Goal: Task Accomplishment & Management: Use online tool/utility

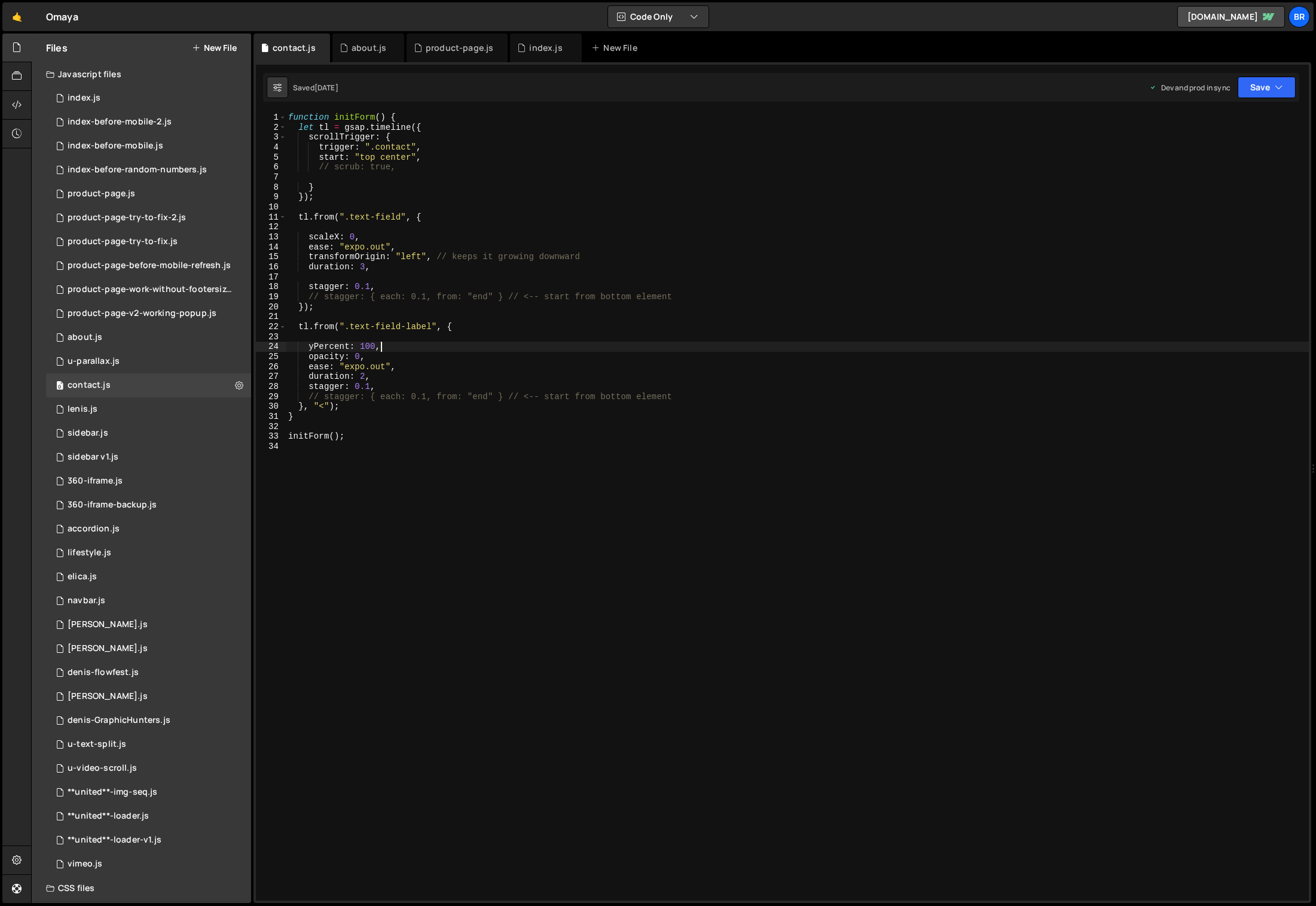
click at [533, 483] on div "function initForm ( ) { let tl = gsap . timeline ({ scrollTrigger : { trigger :…" at bounding box center [797, 517] width 1023 height 809
click at [113, 100] on div "0 index.js 0" at bounding box center [148, 98] width 205 height 24
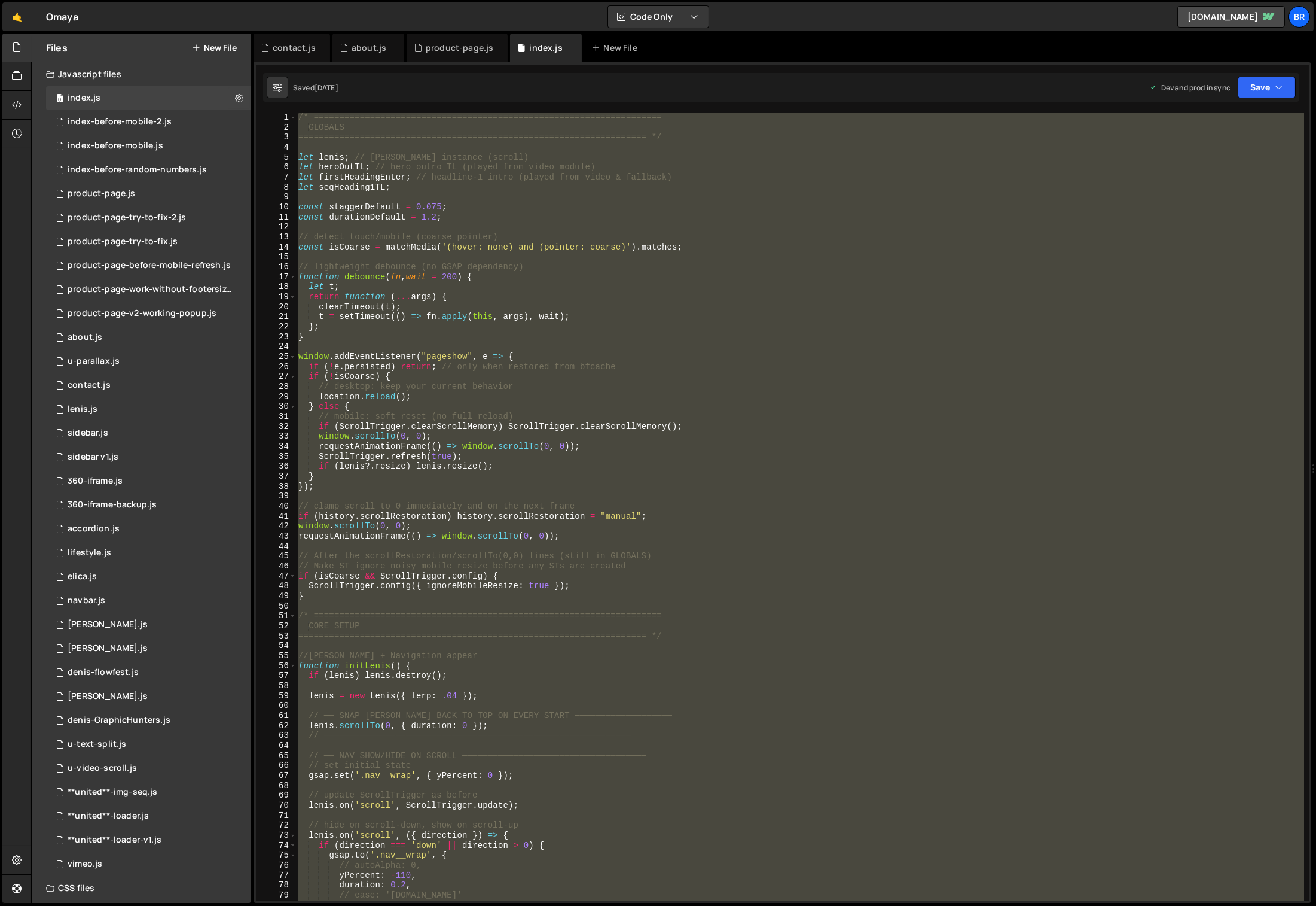
scroll to position [2808, 0]
click at [791, 428] on div "/* ==================================================================== GLOBALS…" at bounding box center [800, 506] width 1008 height 787
type textarea "if (ScrollTrigger.clearScrollMemory) ScrollTrigger.clearScrollMemory();"
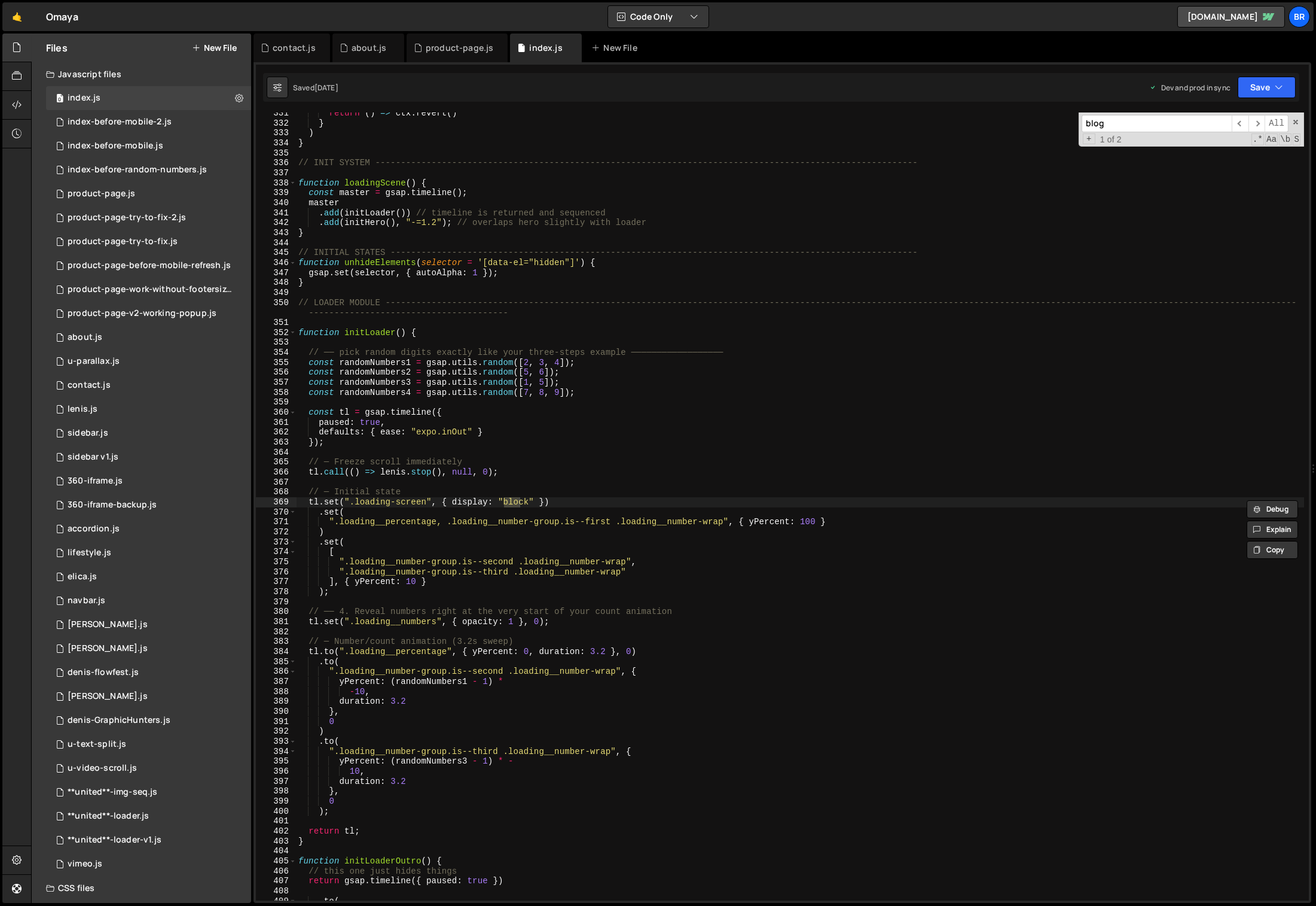
scroll to position [10161, 0]
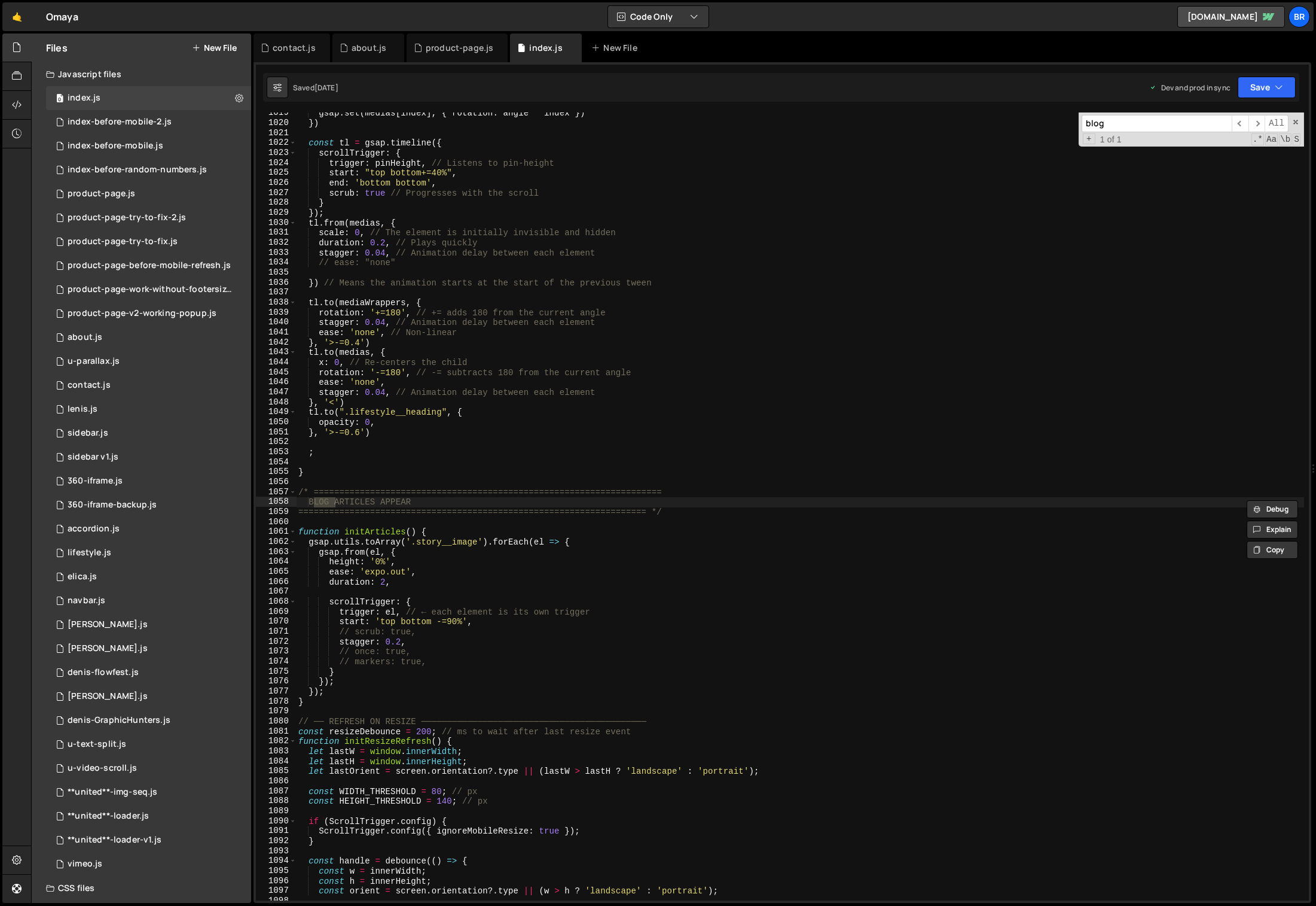
type input "blog"
click at [494, 637] on div "gsap . set ( medias [ index ] , { rotation : angle * index }) }) const tl = gsa…" at bounding box center [801, 512] width 1009 height 809
click at [452, 621] on div "gsap . set ( medias [ index ] , { rotation : angle * index }) }) const tl = gsa…" at bounding box center [801, 512] width 1009 height 809
click at [452, 619] on div "gsap . set ( medias [ index ] , { rotation : angle * index }) }) const tl = gsa…" at bounding box center [801, 512] width 1009 height 809
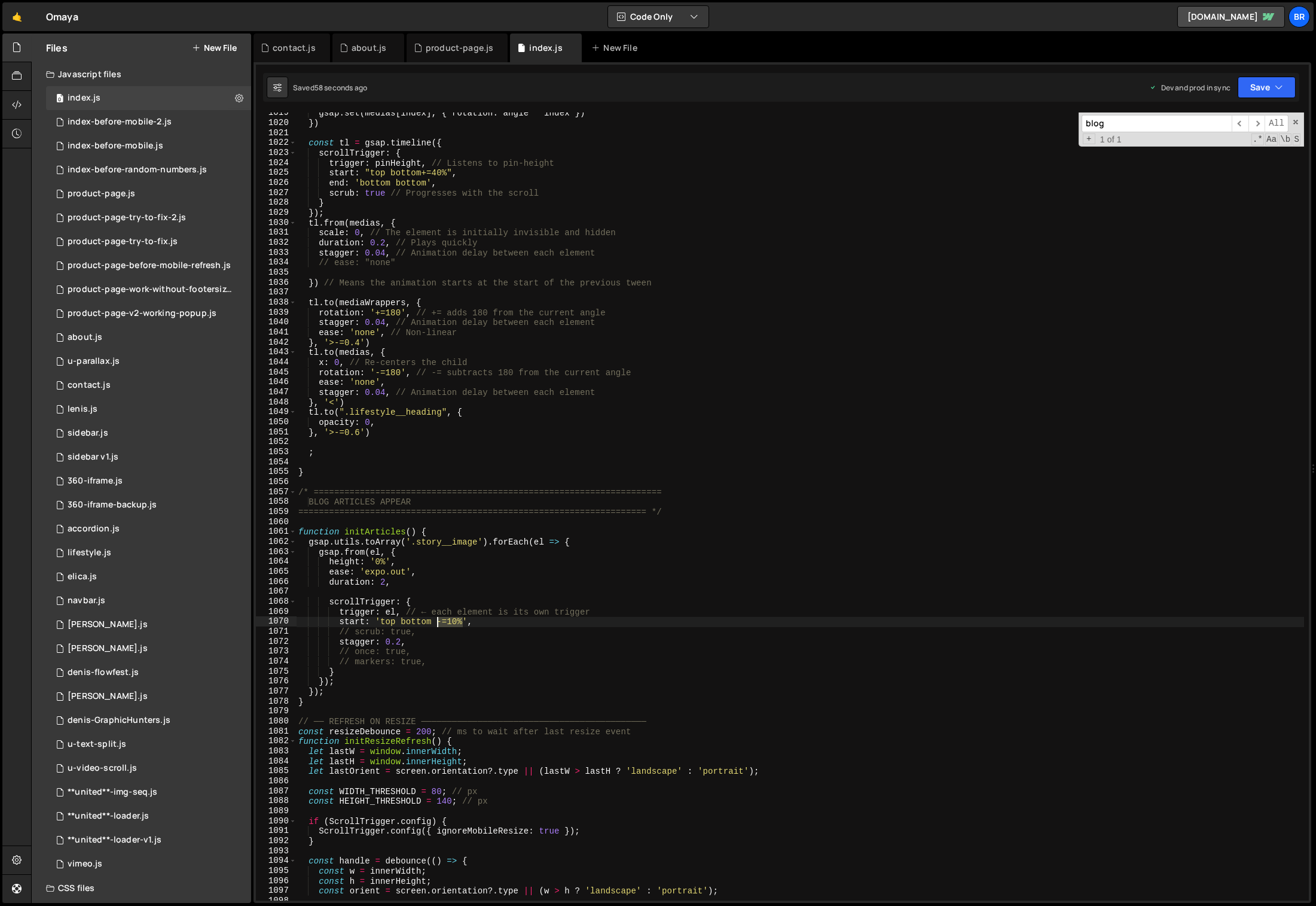
drag, startPoint x: 458, startPoint y: 624, endPoint x: 433, endPoint y: 619, distance: 25.5
click at [433, 619] on div "gsap . set ( medias [ index ] , { rotation : angle * index }) }) const tl = gsa…" at bounding box center [801, 512] width 1009 height 809
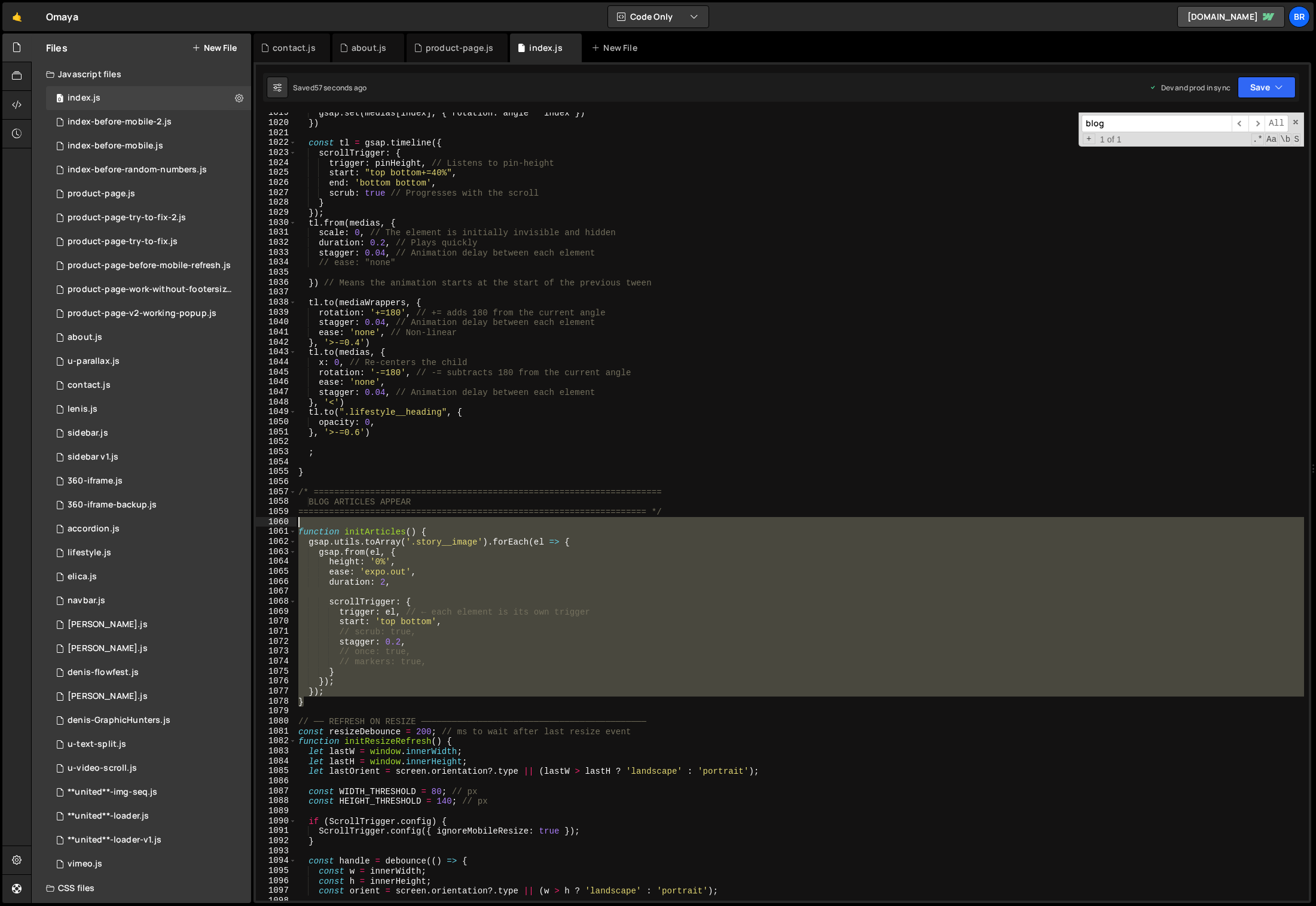
drag, startPoint x: 305, startPoint y: 704, endPoint x: 289, endPoint y: 523, distance: 181.7
click at [289, 523] on div "start: 'top bottom', 1019 1020 1021 1022 1023 1024 1025 1026 1027 1028 1029 103…" at bounding box center [781, 506] width 1053 height 787
click at [336, 698] on div "gsap . set ( medias [ index ] , { rotation : angle * index }) }) const tl = gsa…" at bounding box center [800, 506] width 1008 height 787
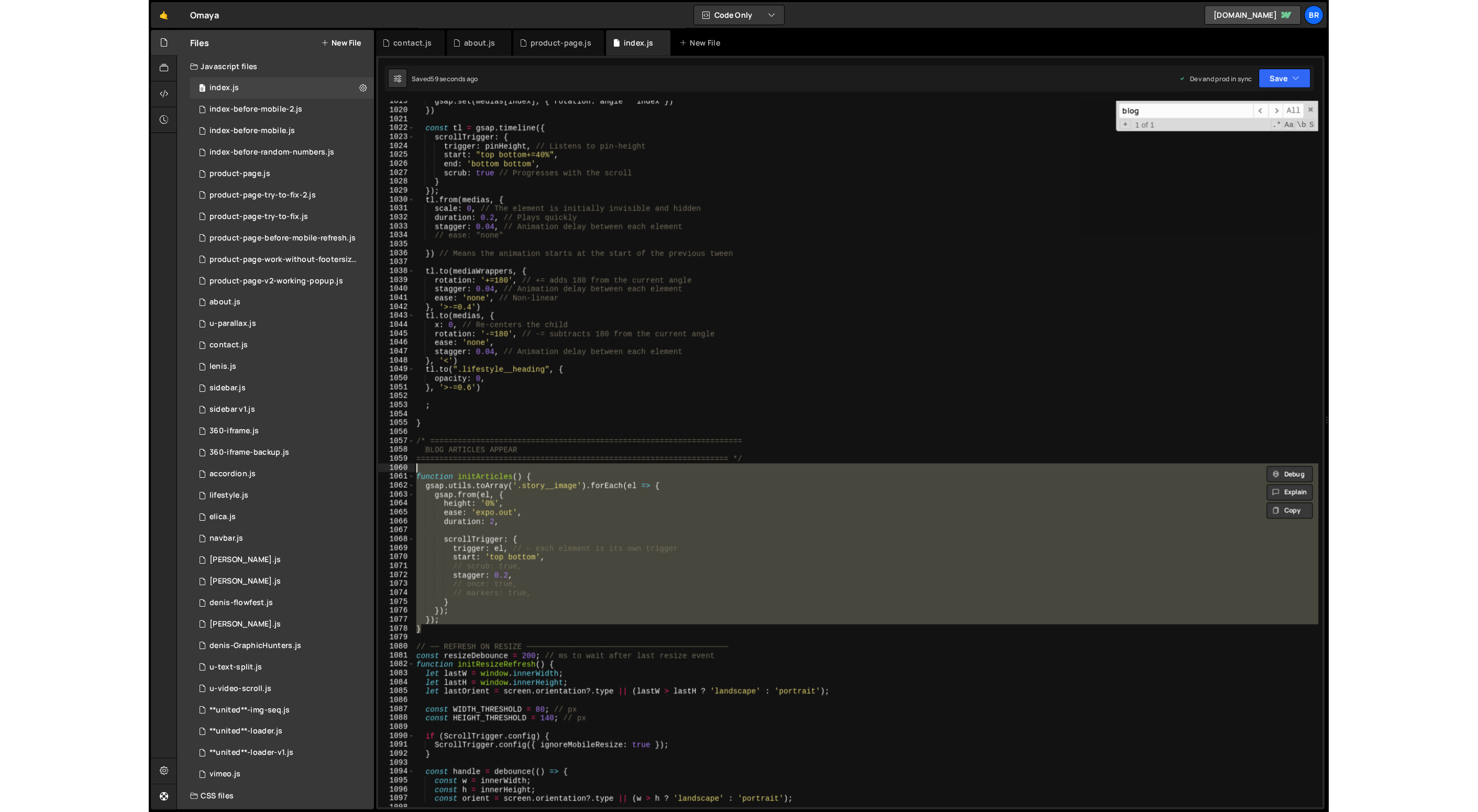
scroll to position [0, 0]
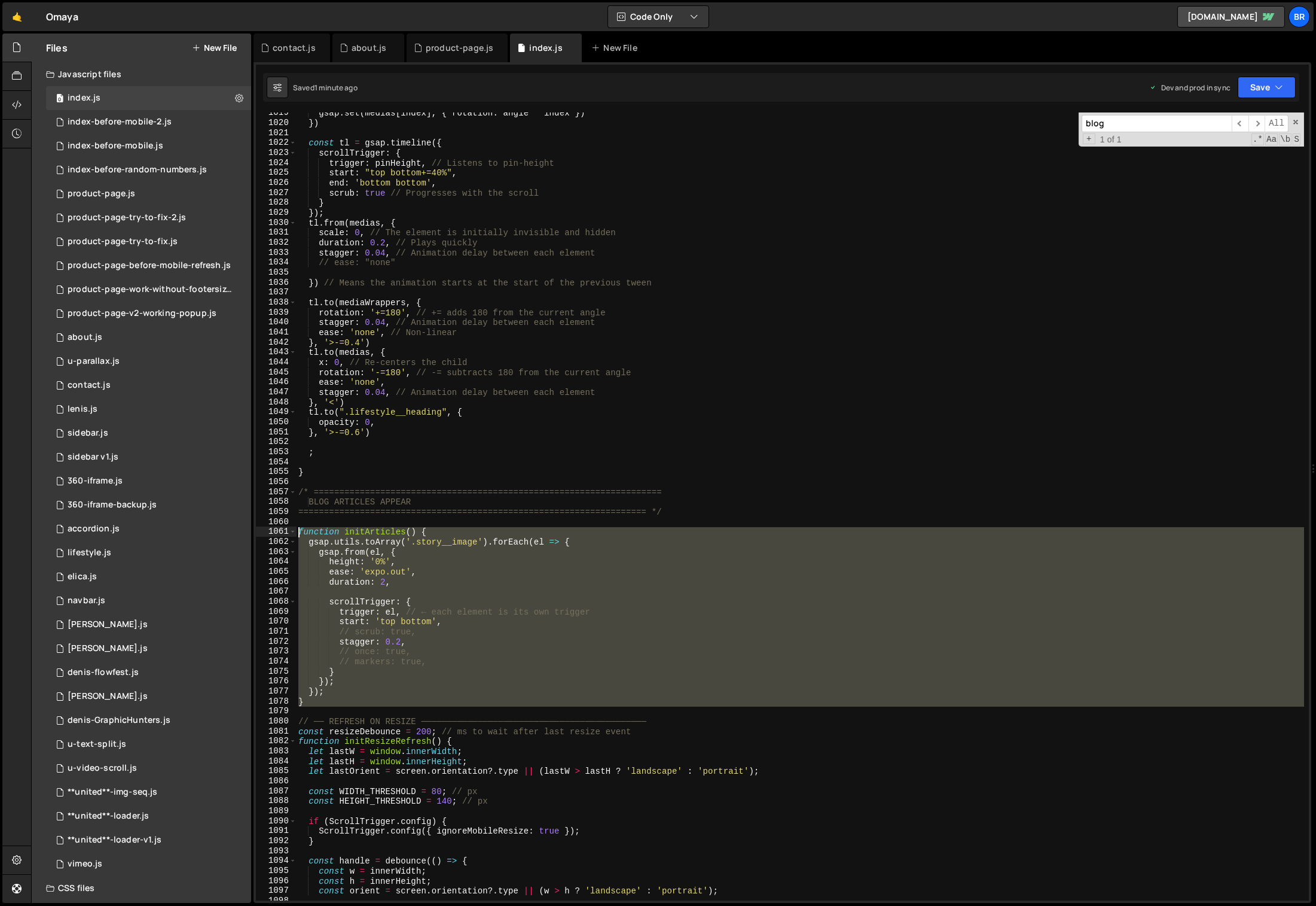
drag, startPoint x: 309, startPoint y: 697, endPoint x: 296, endPoint y: 536, distance: 161.5
click at [296, 536] on div "gsap . set ( medias [ index ] , { rotation : angle * index }) }) const tl = gsa…" at bounding box center [801, 512] width 1009 height 809
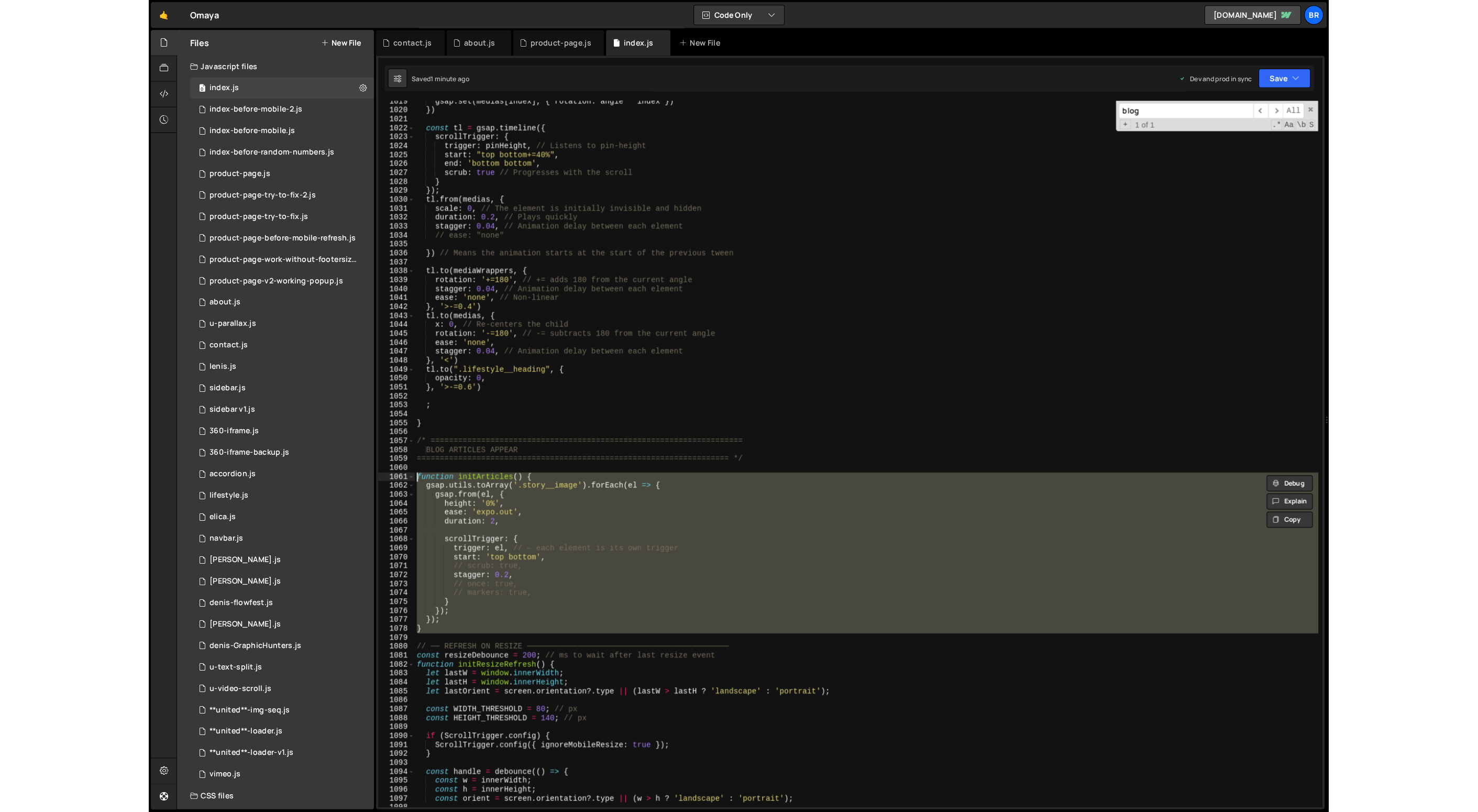
scroll to position [2440, 0]
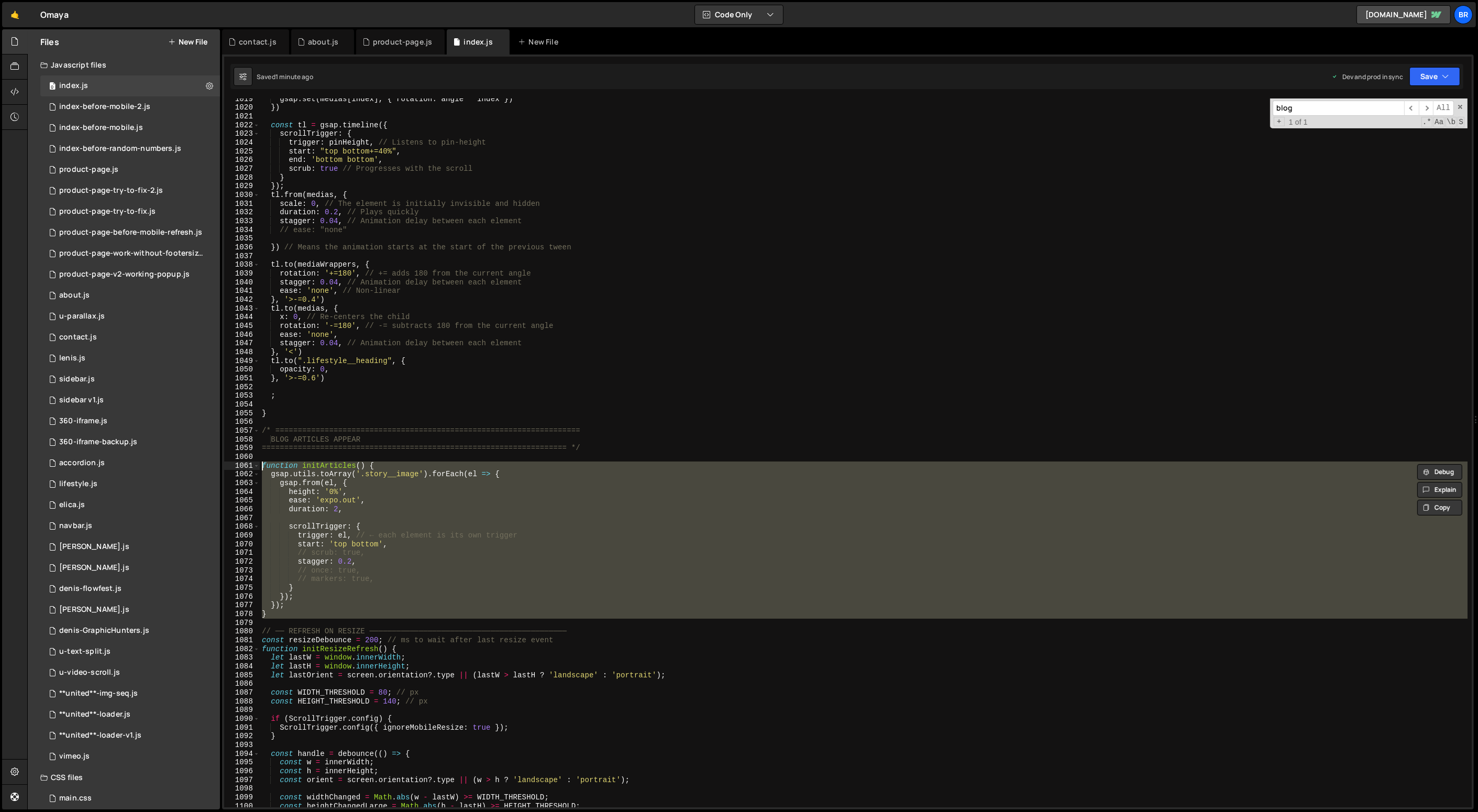
click at [562, 605] on div "gsap . set ( medias [ index ] , { rotation : angle * index }) }) const tl = gsa…" at bounding box center [863, 453] width 1208 height 708
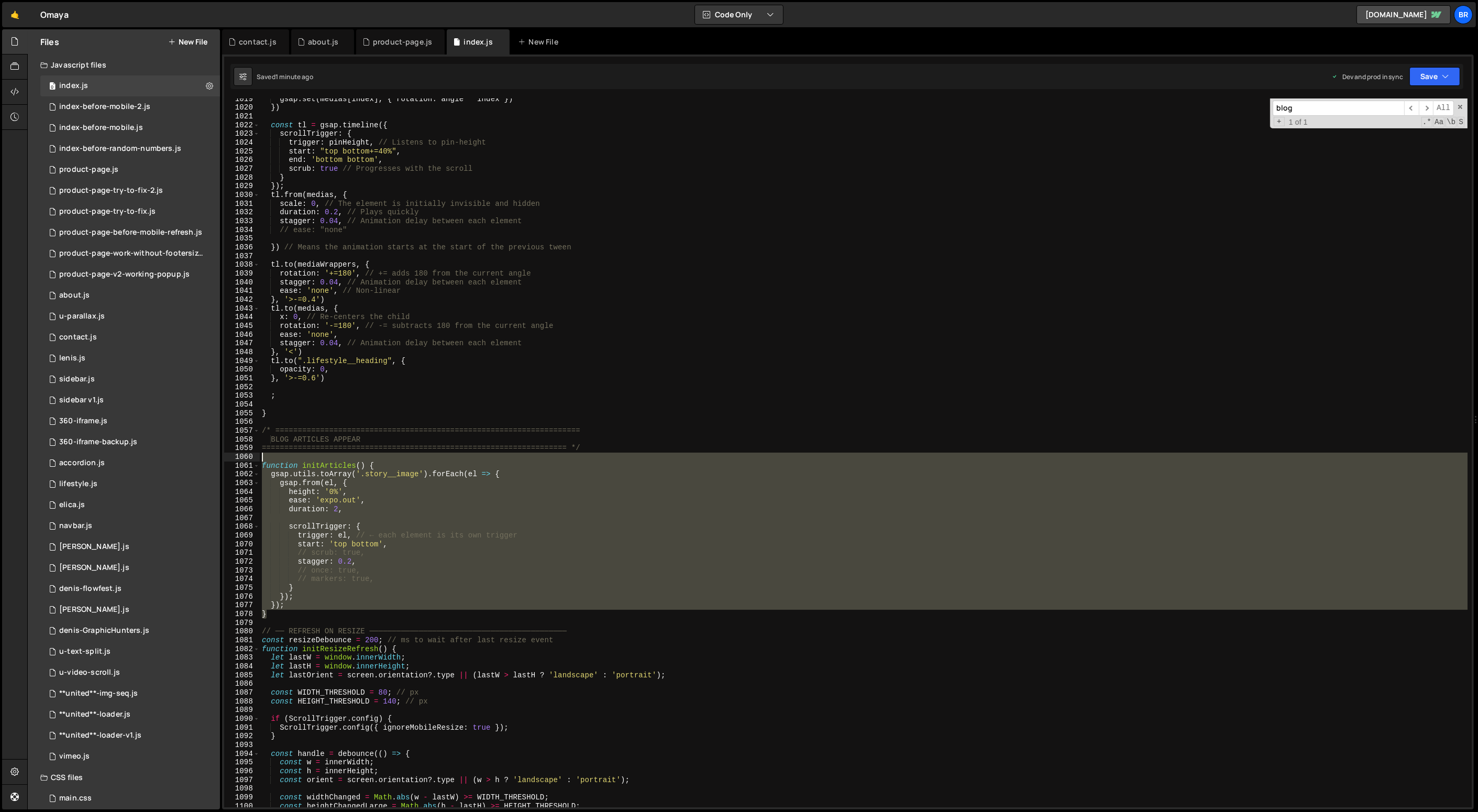
drag, startPoint x: 276, startPoint y: 613, endPoint x: 258, endPoint y: 457, distance: 157.0
click at [258, 457] on div "}); 1019 1020 1021 1022 1023 1024 1025 1026 1027 1028 1029 1030 1031 1032 1033 …" at bounding box center [848, 453] width 1248 height 708
type textarea "// }"
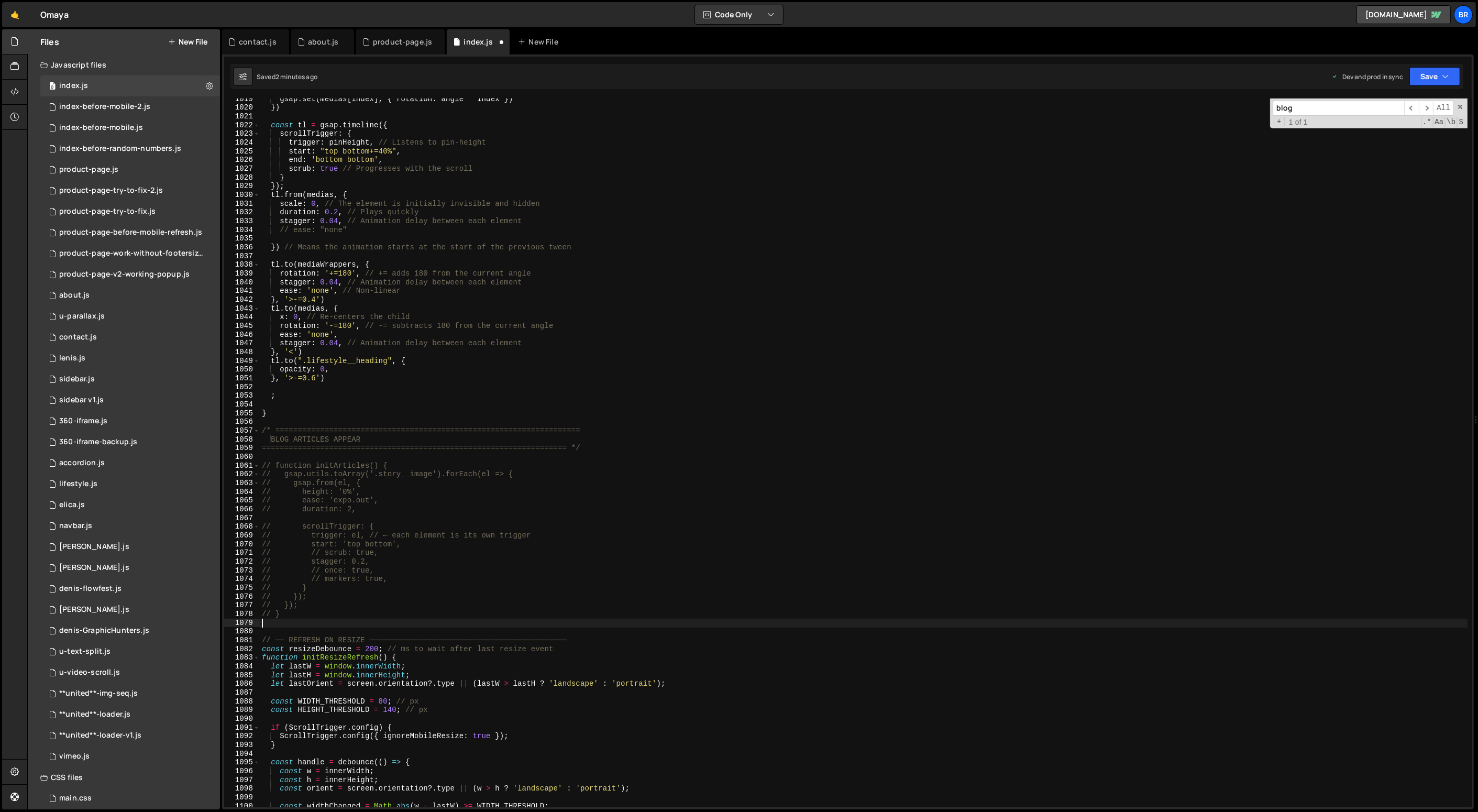
paste textarea "}"
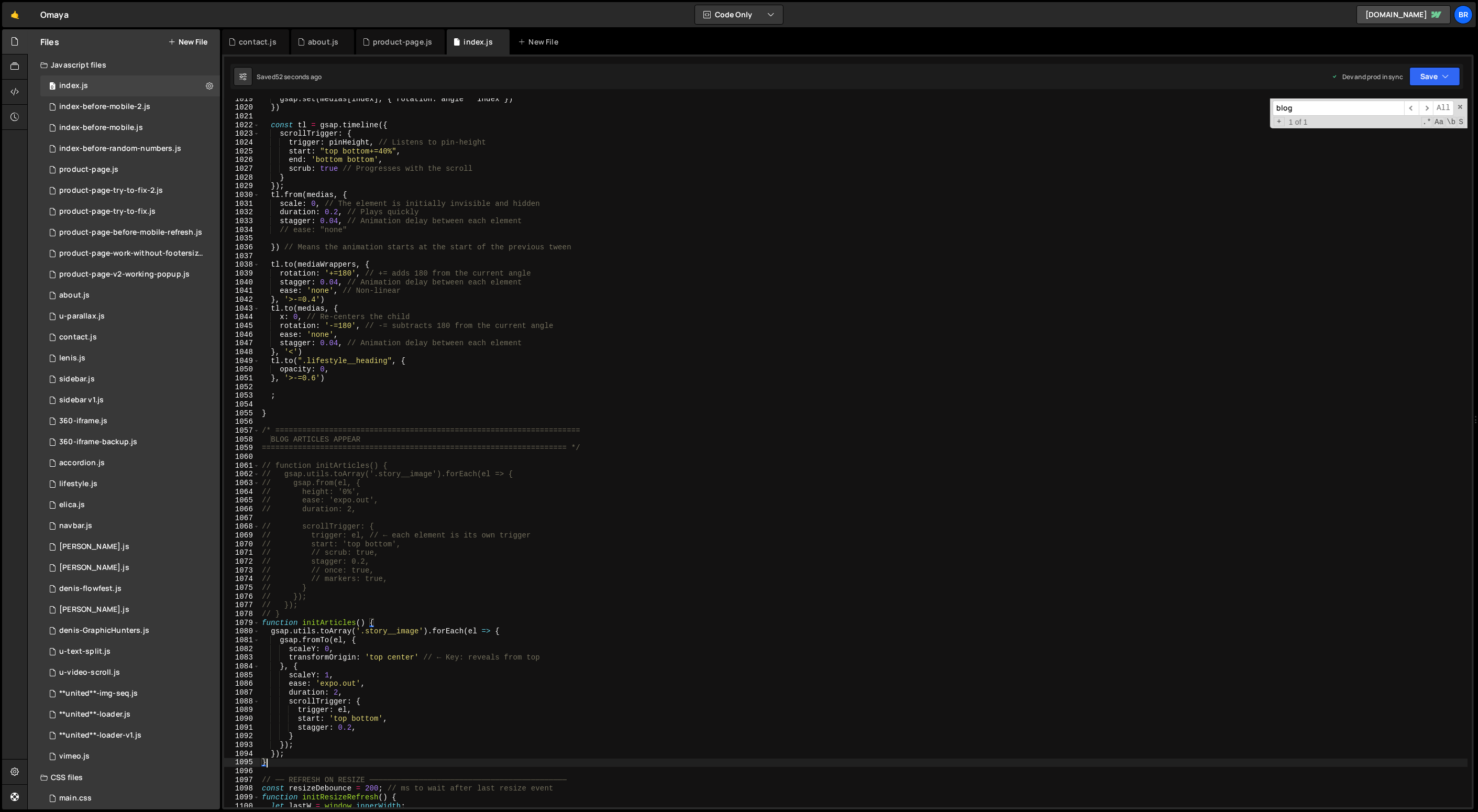
click at [397, 657] on div "gsap . set ( medias [ index ] , { rotation : angle * index }) }) const tl = gsa…" at bounding box center [864, 457] width 1209 height 726
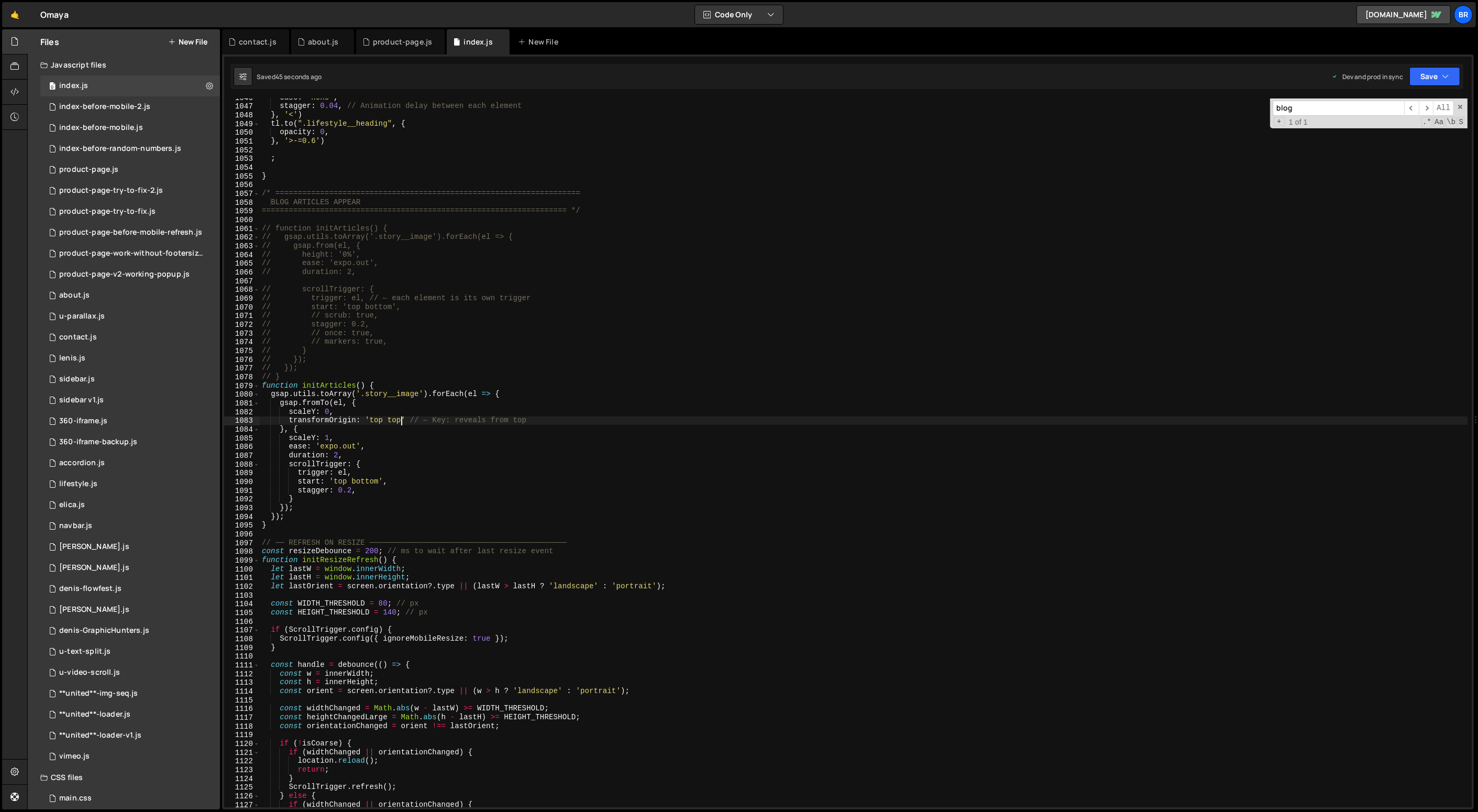
scroll to position [9352, 0]
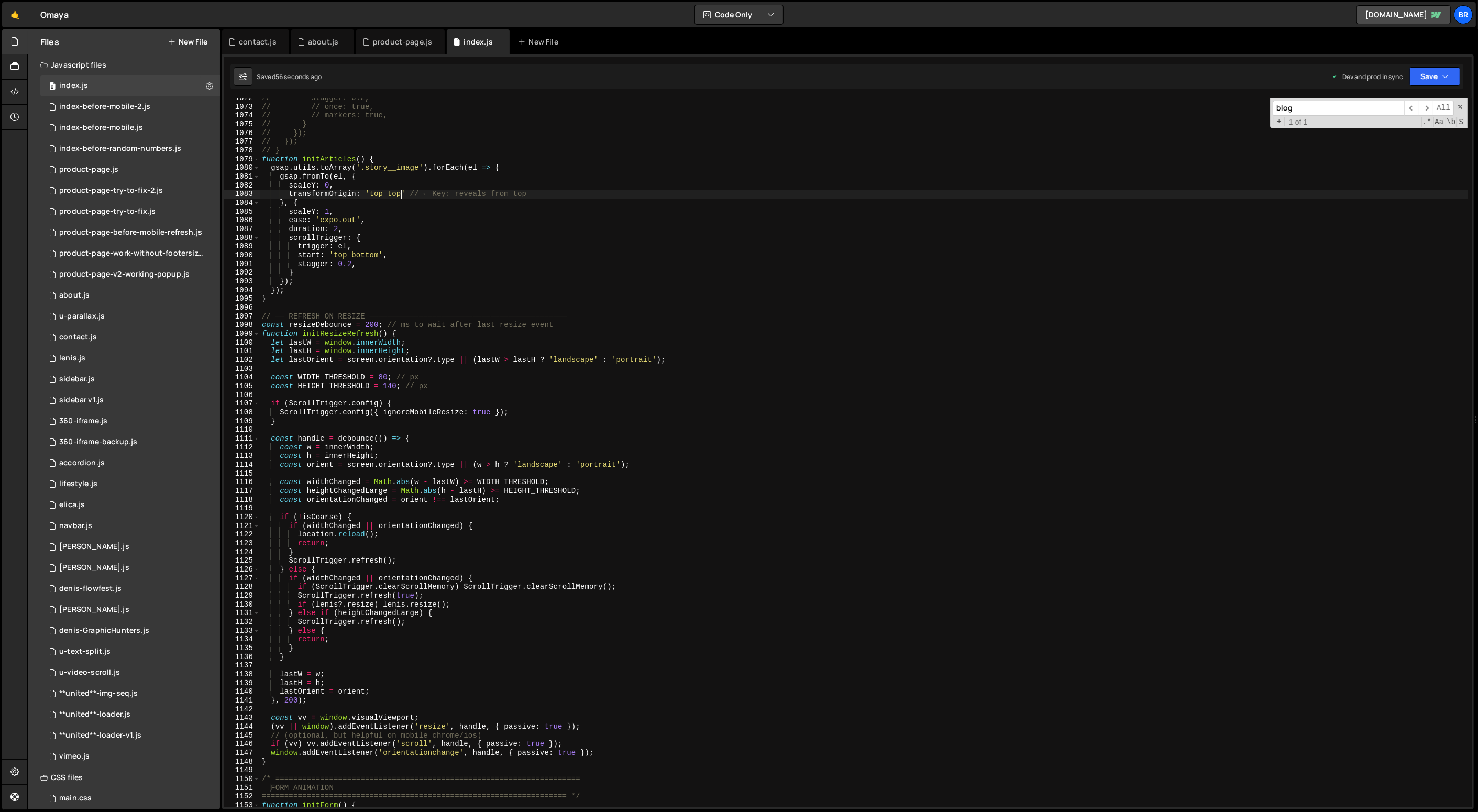
click at [649, 623] on div "// stagger: 0.2, // // once: true, // // markers: true, // } // }); // }); // }…" at bounding box center [864, 456] width 1209 height 726
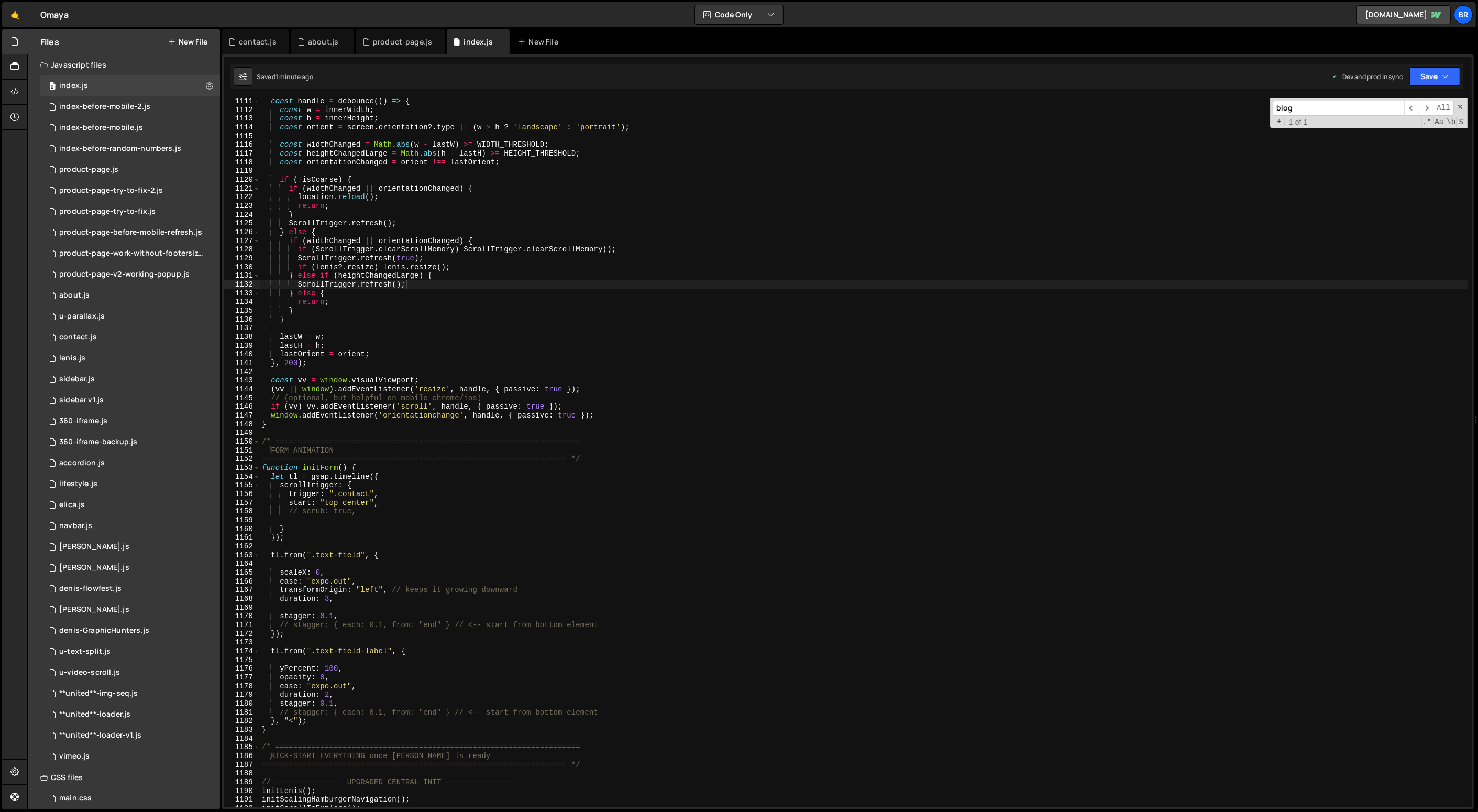
scroll to position [9940, 0]
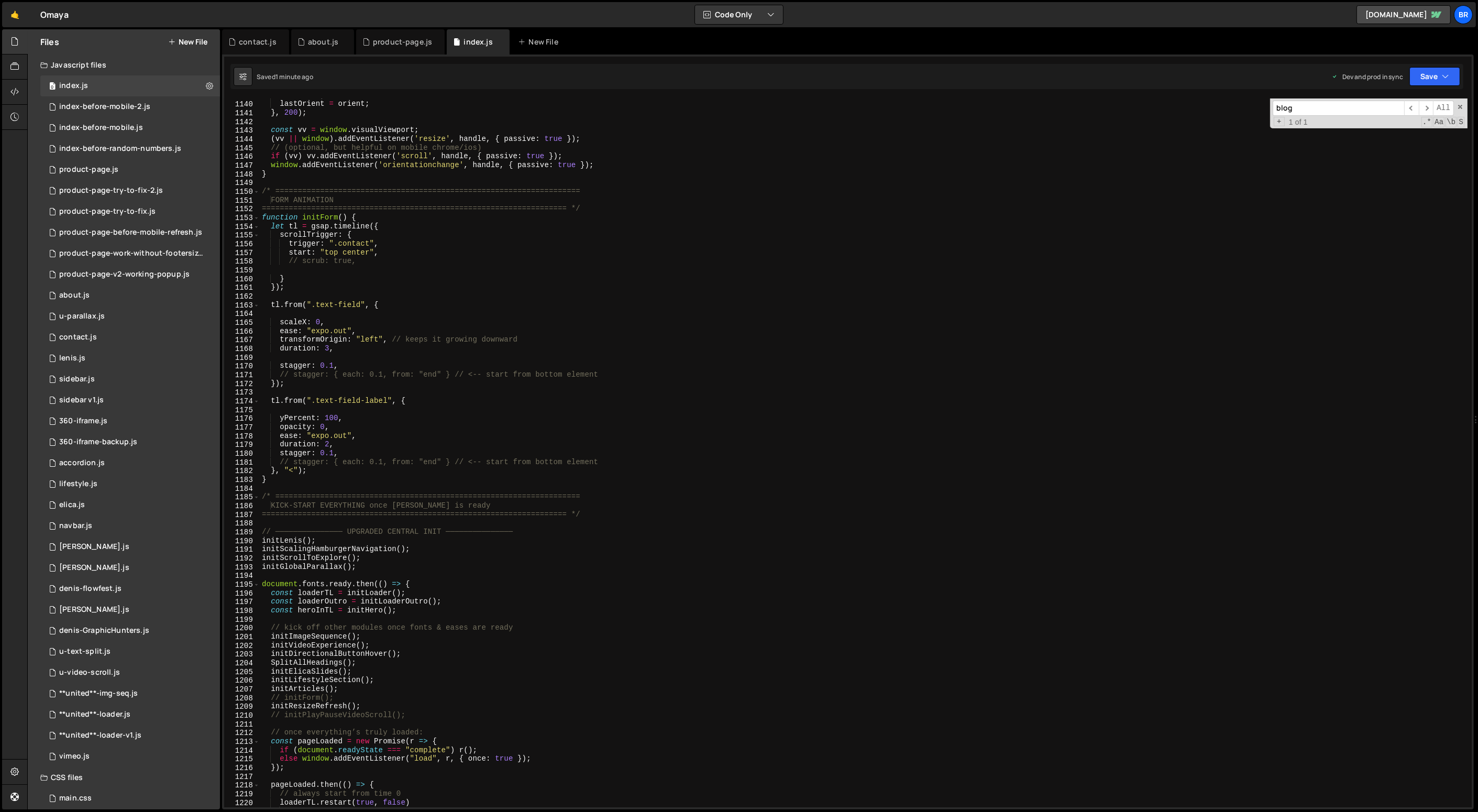
click at [341, 699] on div "lastH = h ; lastOrient = orient ; } , 200 ) ; const vv = window . visualViewpor…" at bounding box center [864, 454] width 1209 height 726
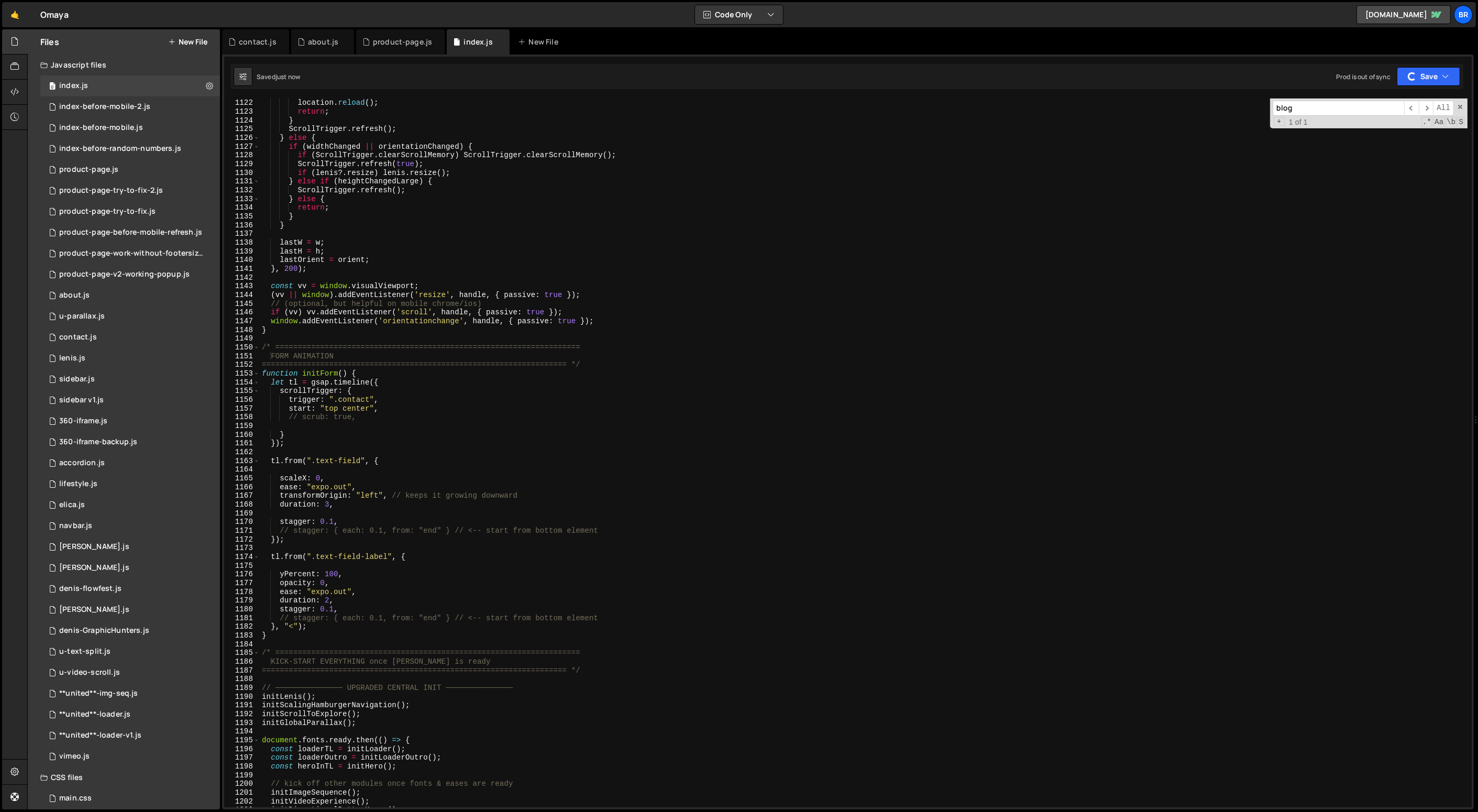
scroll to position [9784, 0]
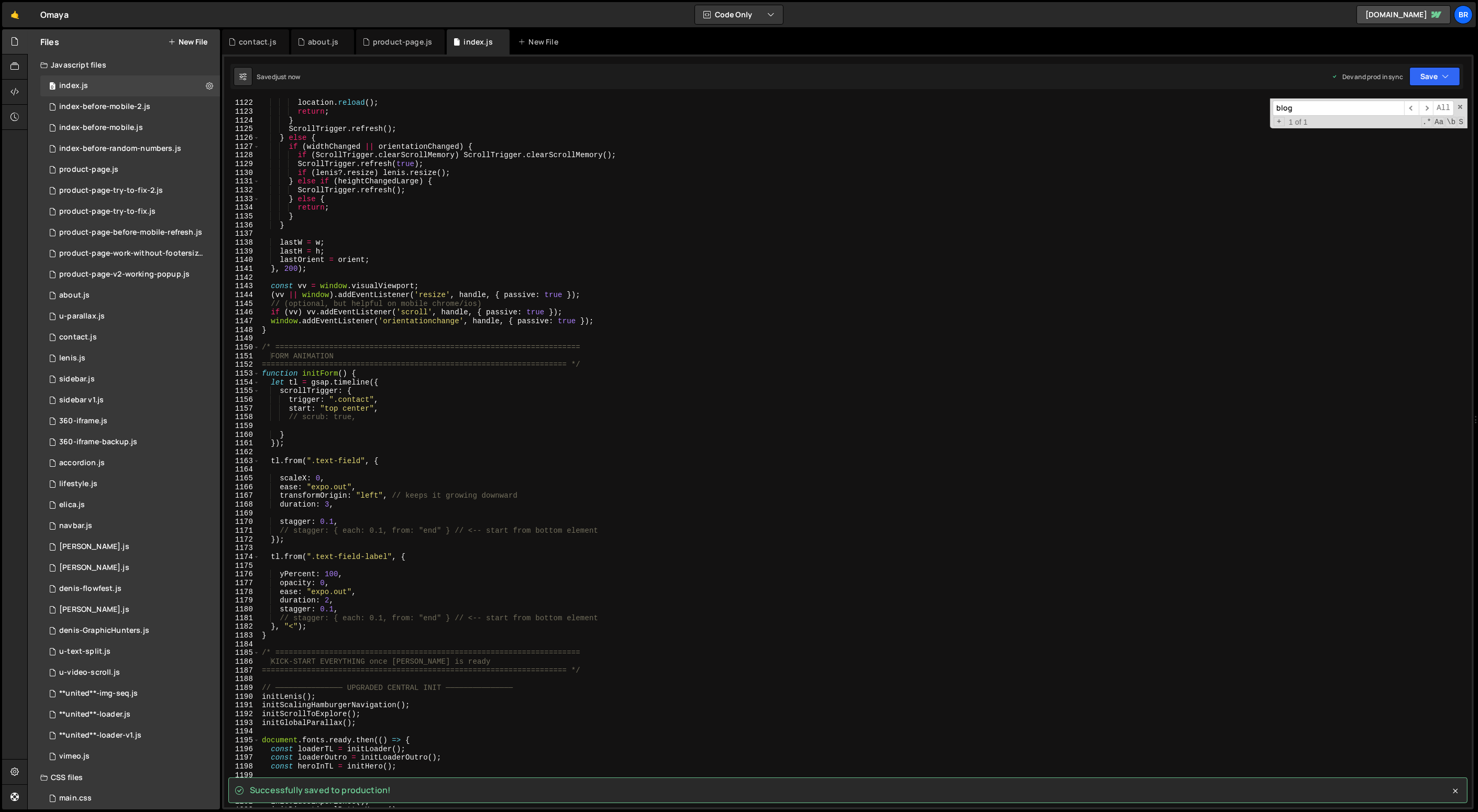
click at [387, 409] on div "location . reload ( ) ; return ; } ScrollTrigger . refresh ( ) ; } else { if ( …" at bounding box center [864, 461] width 1209 height 726
type textarea "start: "top center","
